Goal: Information Seeking & Learning: Learn about a topic

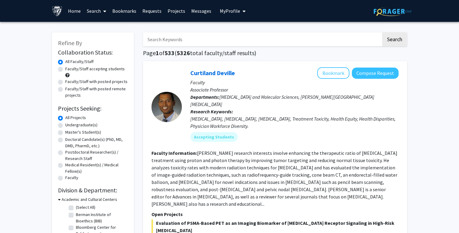
click at [231, 14] on button "My Profile" at bounding box center [232, 11] width 29 height 22
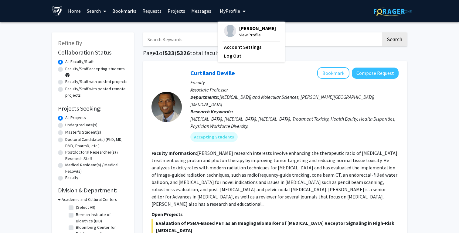
click at [231, 14] on button "My Profile" at bounding box center [232, 11] width 29 height 22
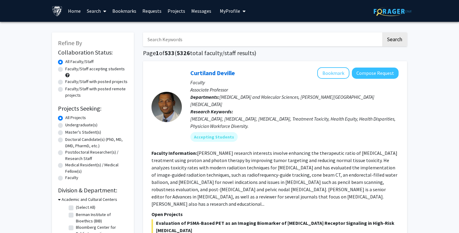
click at [100, 9] on link "Search" at bounding box center [96, 10] width 25 height 21
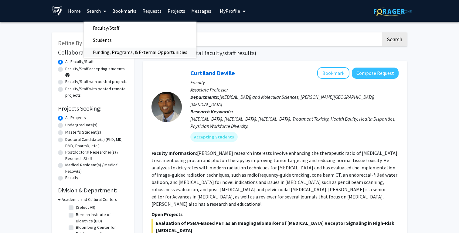
click at [122, 54] on span "Funding, Programs, & External Opportunities" at bounding box center [140, 52] width 113 height 12
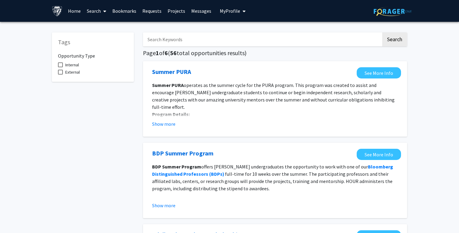
scroll to position [2, 0]
click at [175, 40] on input "Search Keywords" at bounding box center [262, 39] width 238 height 14
type input "biology"
click at [382, 32] on button "Search" at bounding box center [394, 39] width 25 height 14
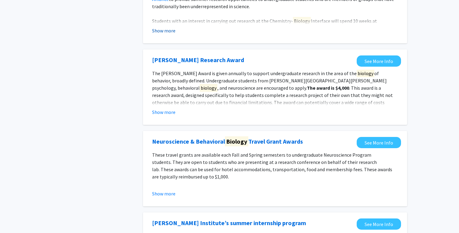
scroll to position [95, 0]
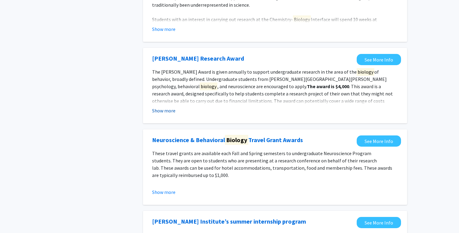
click at [171, 113] on button "Show more" at bounding box center [163, 110] width 23 height 7
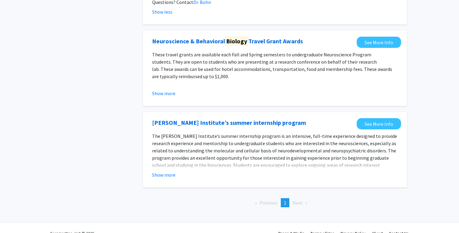
scroll to position [0, 0]
